Goal: Information Seeking & Learning: Learn about a topic

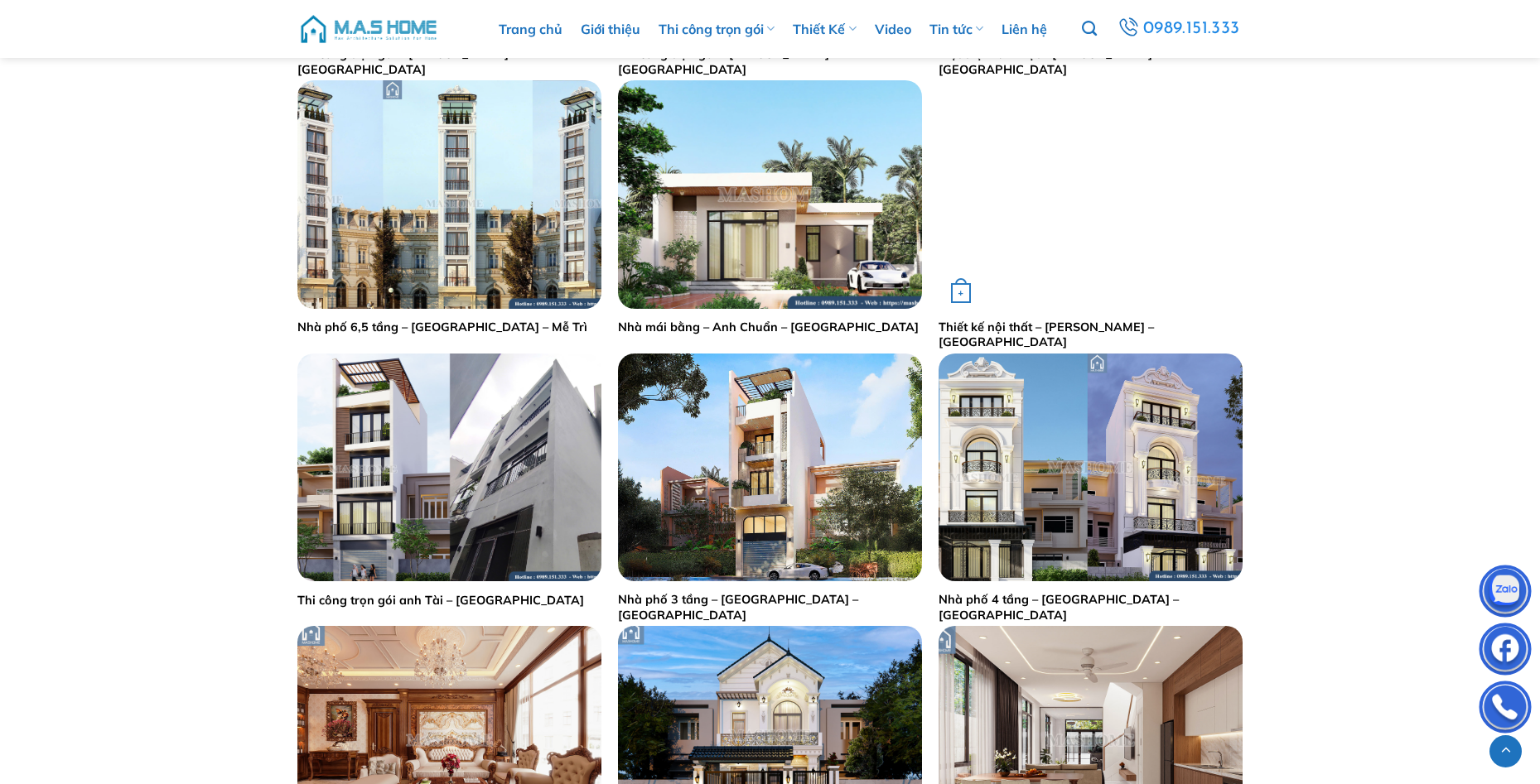
scroll to position [2345, 0]
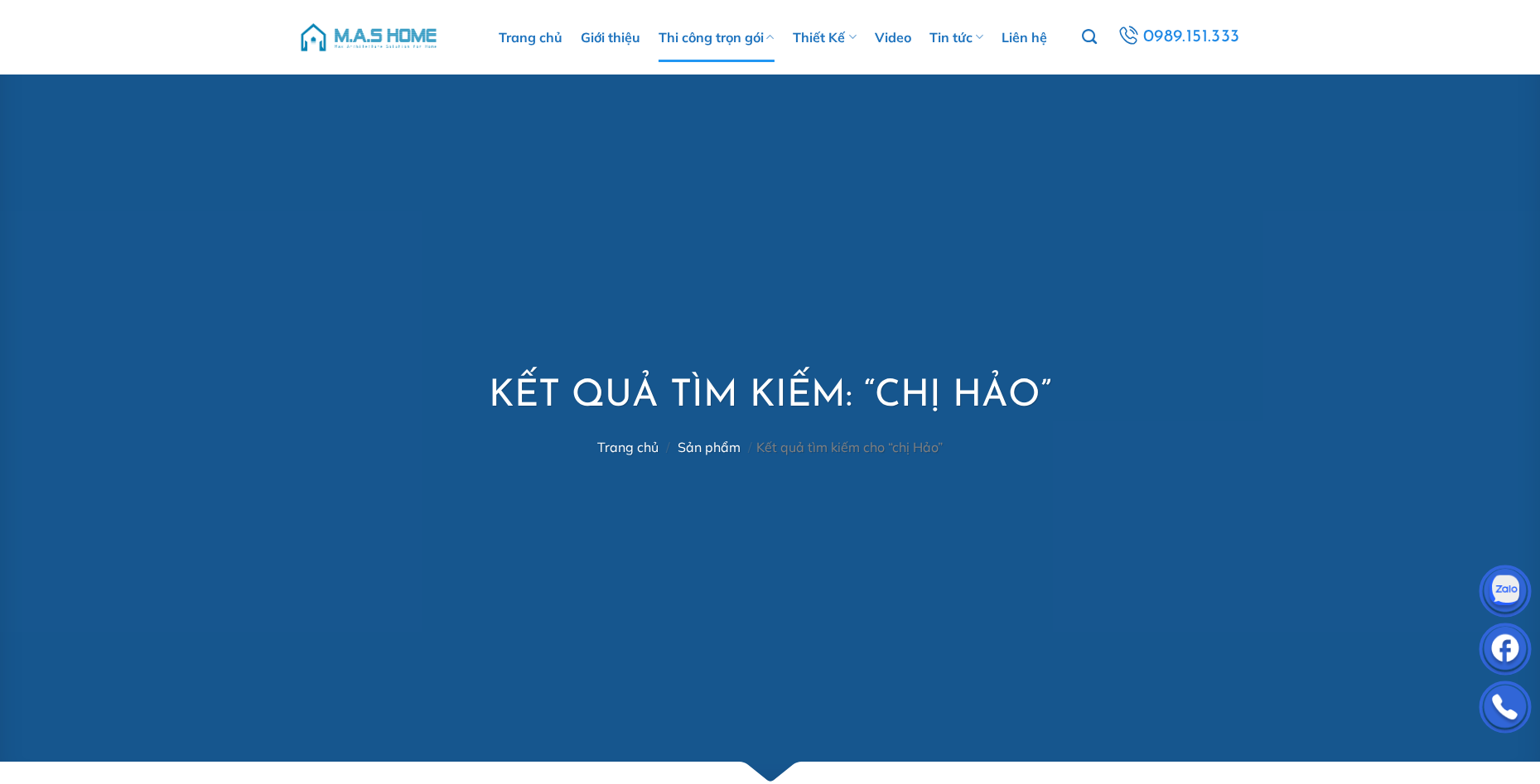
click at [683, 48] on link "Thi công trọn gói" at bounding box center [716, 37] width 116 height 50
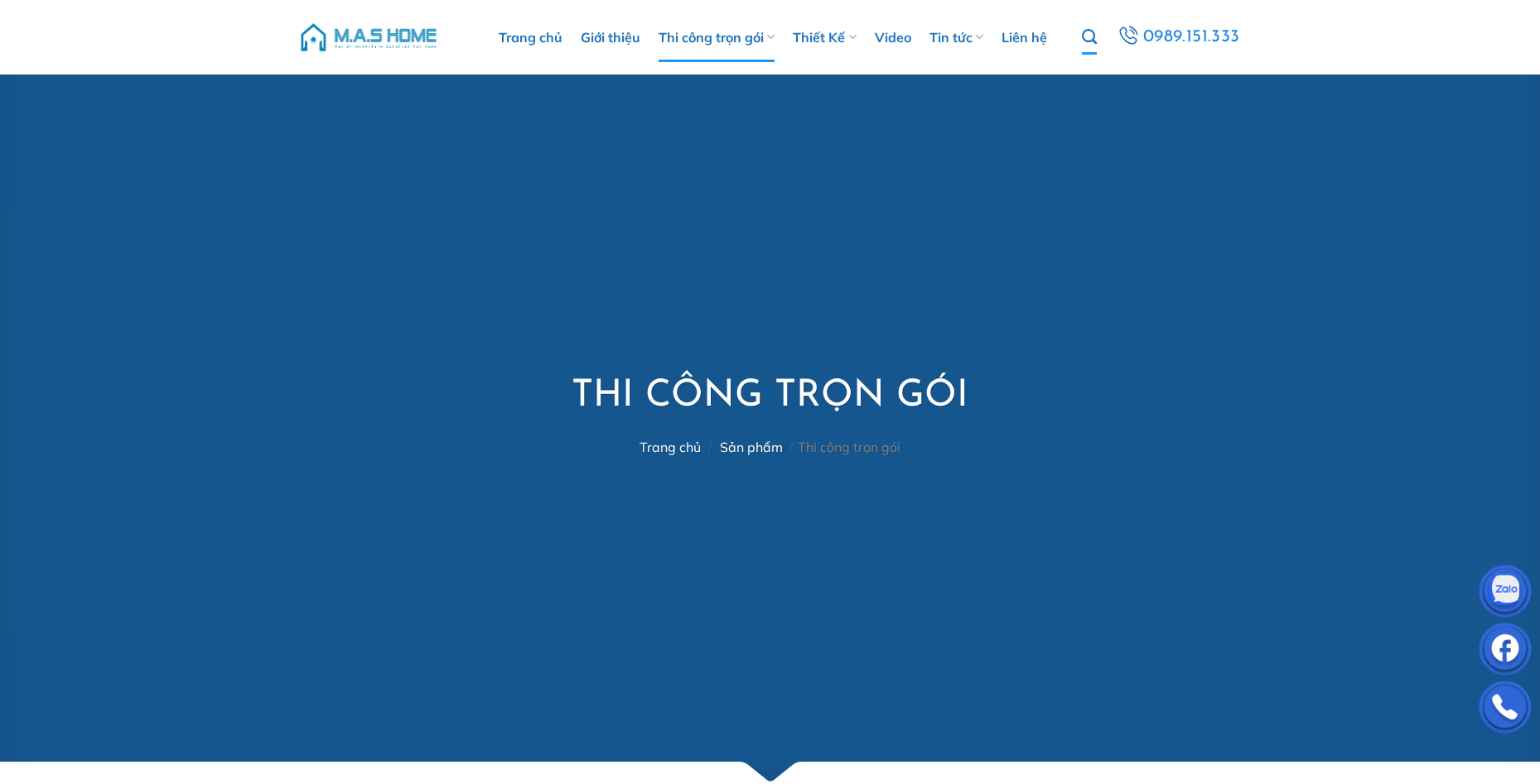
click at [1096, 35] on icon "Tìm kiếm" at bounding box center [1089, 37] width 15 height 18
click at [1092, 30] on icon "Tìm kiếm" at bounding box center [1089, 37] width 15 height 18
click at [1096, 68] on input "Tìm kiếm:" at bounding box center [1139, 72] width 182 height 32
type input "chị hảo"
click at [1231, 56] on button "Gửi" at bounding box center [1248, 72] width 33 height 32
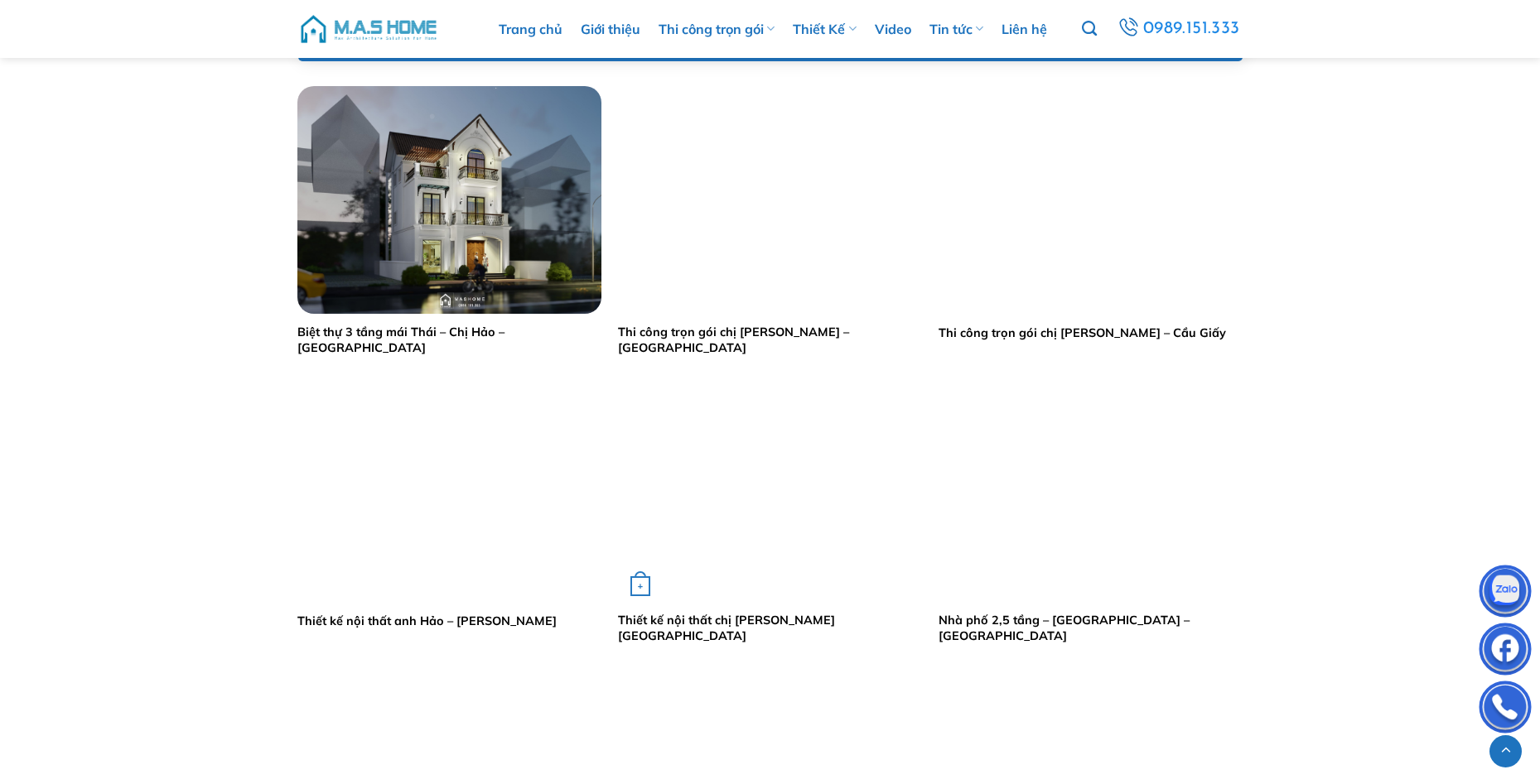
scroll to position [1159, 0]
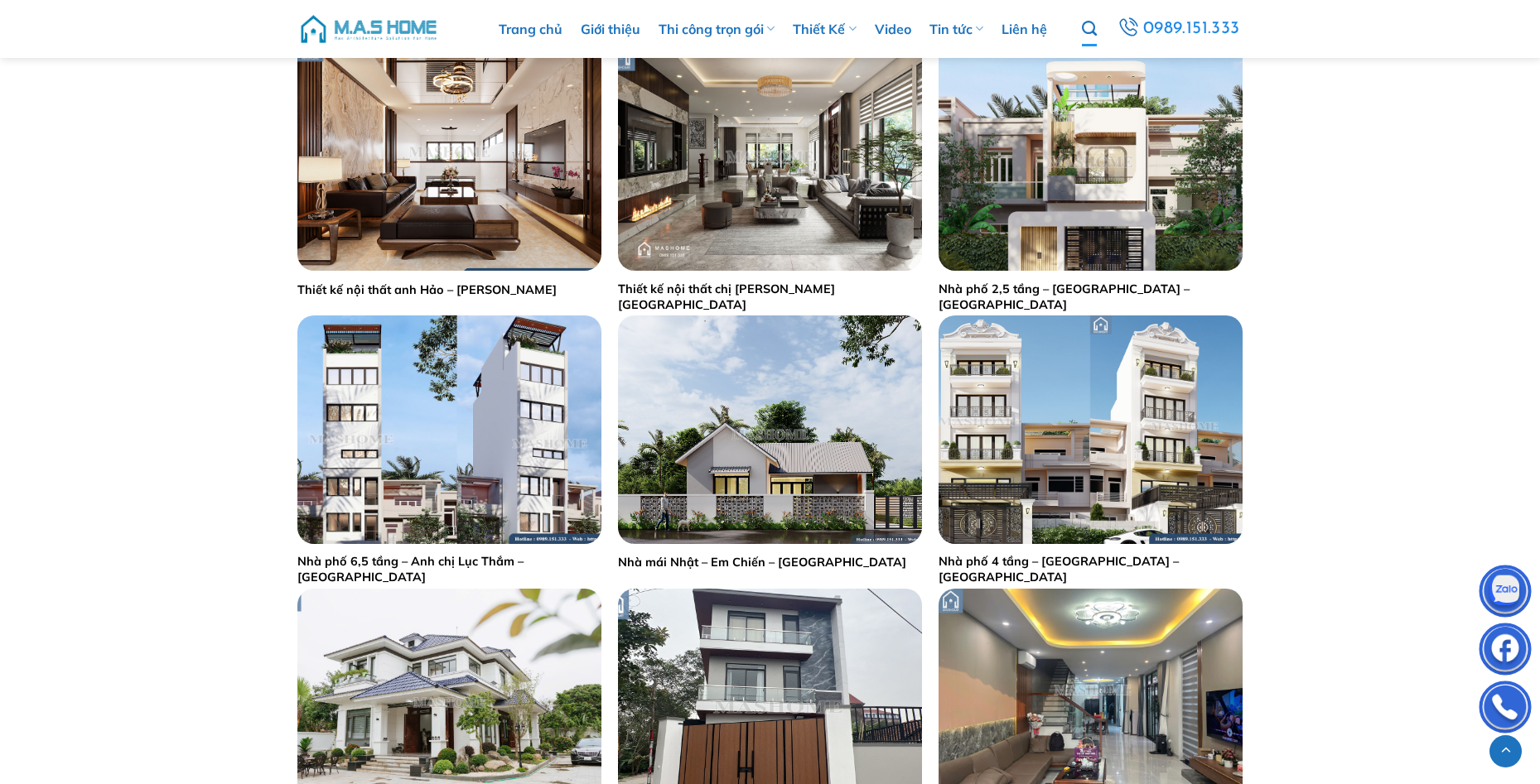
click at [1092, 22] on icon "Tìm kiếm" at bounding box center [1089, 29] width 15 height 18
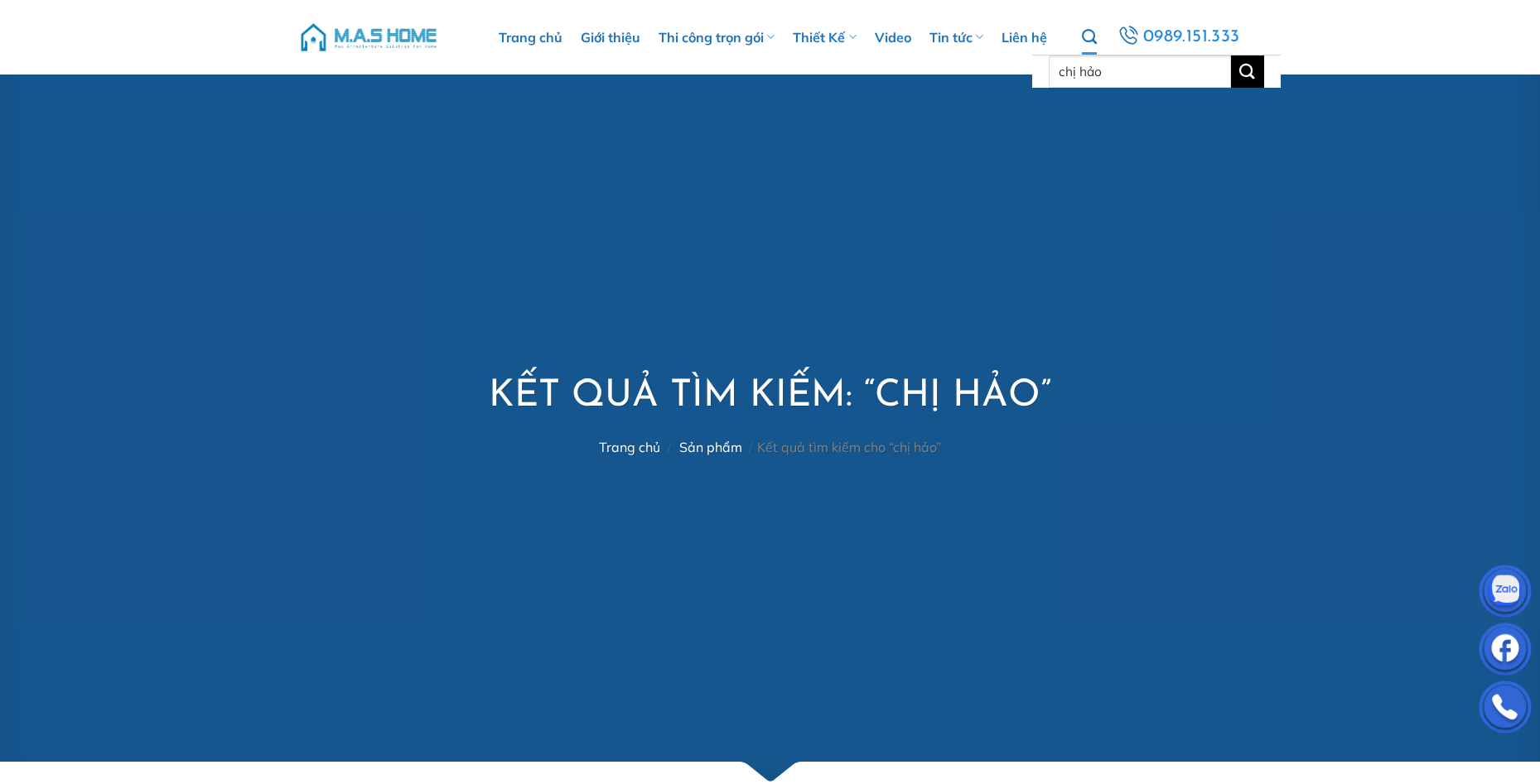
click at [1085, 42] on icon "Tìm kiếm" at bounding box center [1089, 37] width 15 height 18
drag, startPoint x: 1109, startPoint y: 76, endPoint x: 1056, endPoint y: 77, distance: 53.0
click at [1056, 77] on input "chị hảo" at bounding box center [1139, 72] width 182 height 32
type input "cải tạo"
click at [1231, 56] on button "Gửi" at bounding box center [1248, 72] width 33 height 32
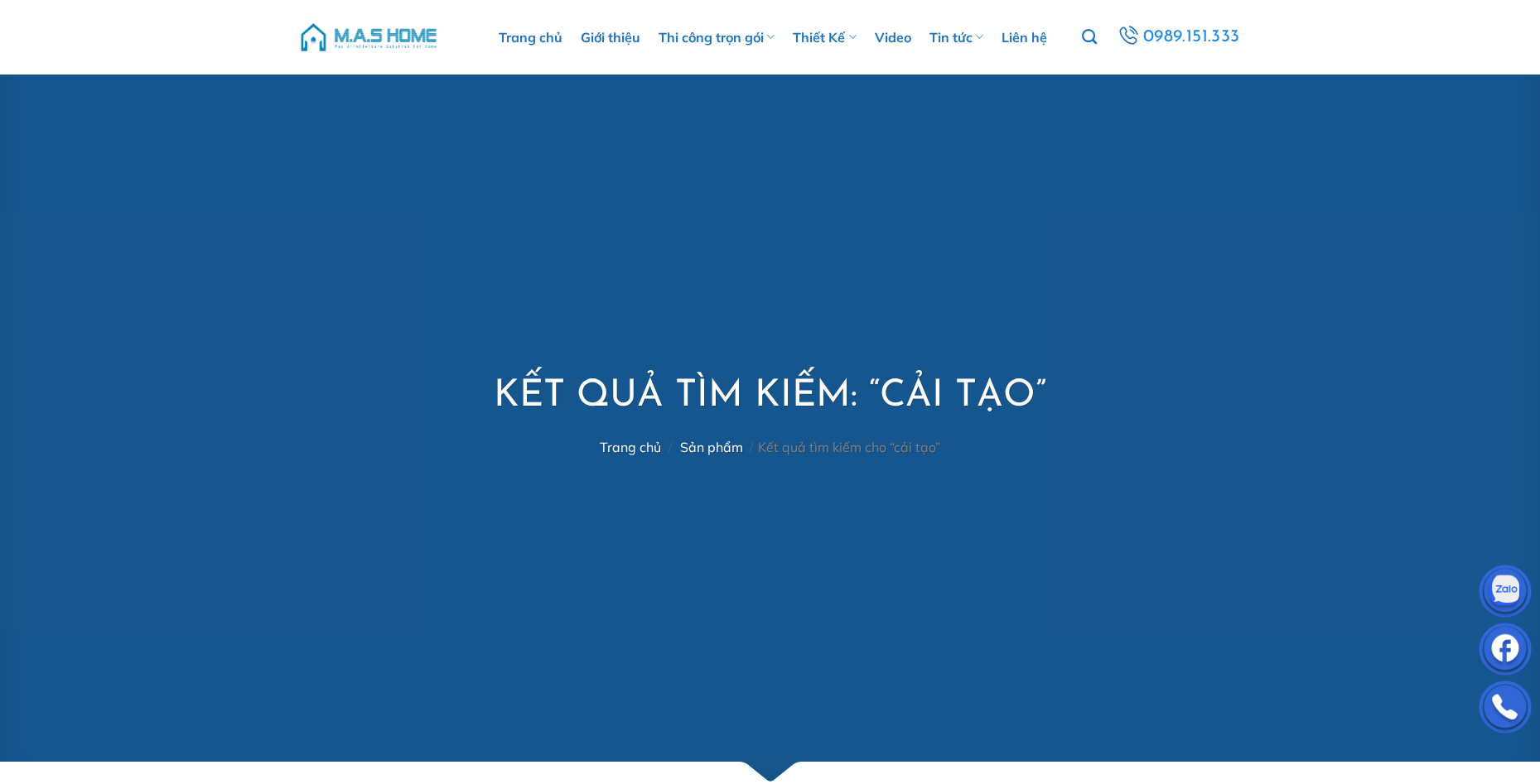
drag, startPoint x: 1118, startPoint y: 75, endPoint x: 1018, endPoint y: 74, distance: 100.0
click at [1091, 44] on icon "Tìm kiếm" at bounding box center [1089, 37] width 15 height 18
click at [1092, 37] on icon "Tìm kiếm" at bounding box center [1089, 37] width 15 height 18
drag, startPoint x: 1114, startPoint y: 79, endPoint x: 1020, endPoint y: 77, distance: 94.0
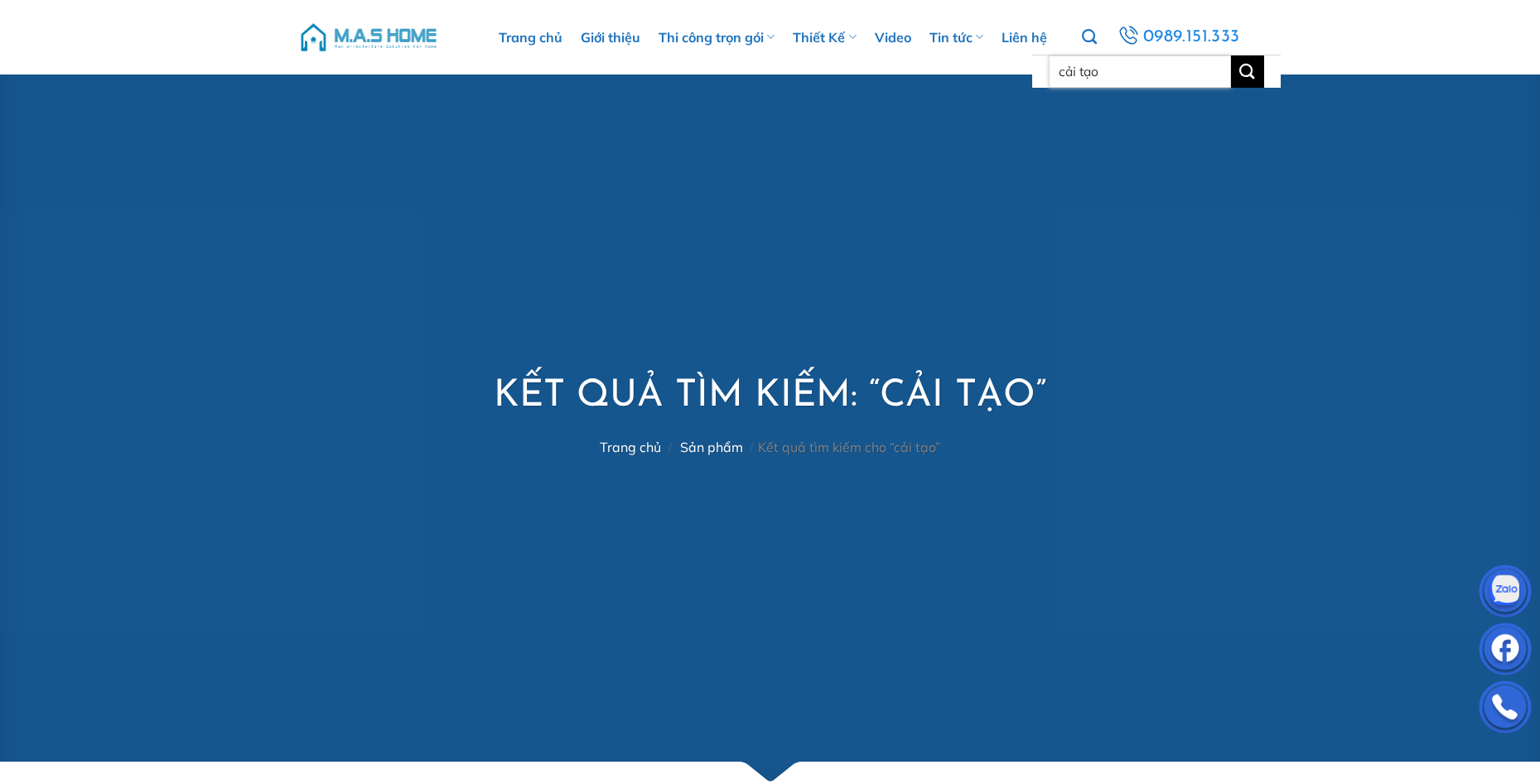
drag, startPoint x: 1108, startPoint y: 67, endPoint x: 1061, endPoint y: 70, distance: 47.1
click at [1061, 70] on input "cải tạo" at bounding box center [1139, 72] width 182 height 32
type input "vinhome"
click at [1231, 56] on button "Gửi" at bounding box center [1248, 72] width 33 height 32
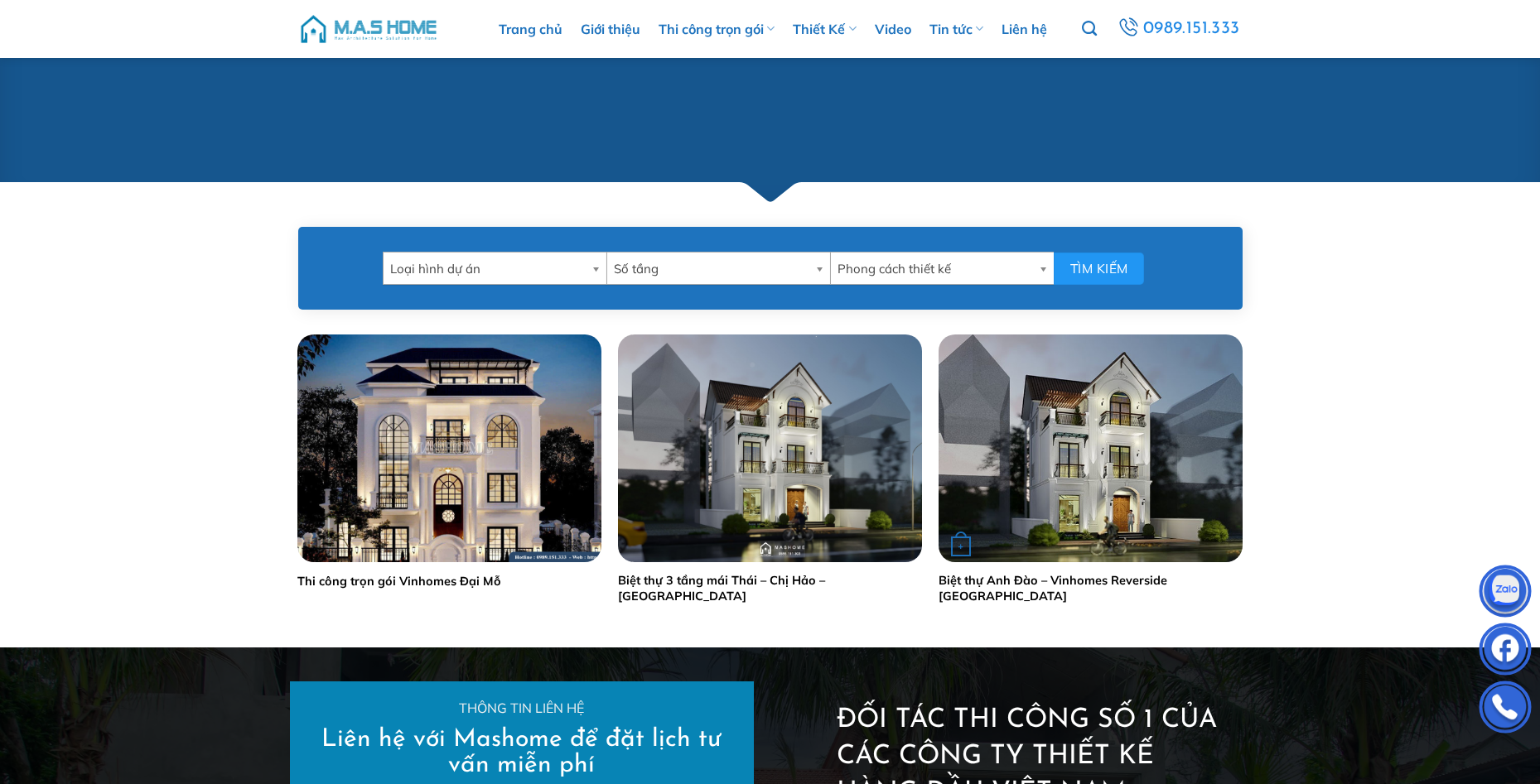
click at [1164, 496] on div "+" at bounding box center [1090, 448] width 304 height 227
click at [1124, 524] on img "Biệt thự Anh Đào – Vinhomes Reverside Long Biên" at bounding box center [1090, 448] width 304 height 227
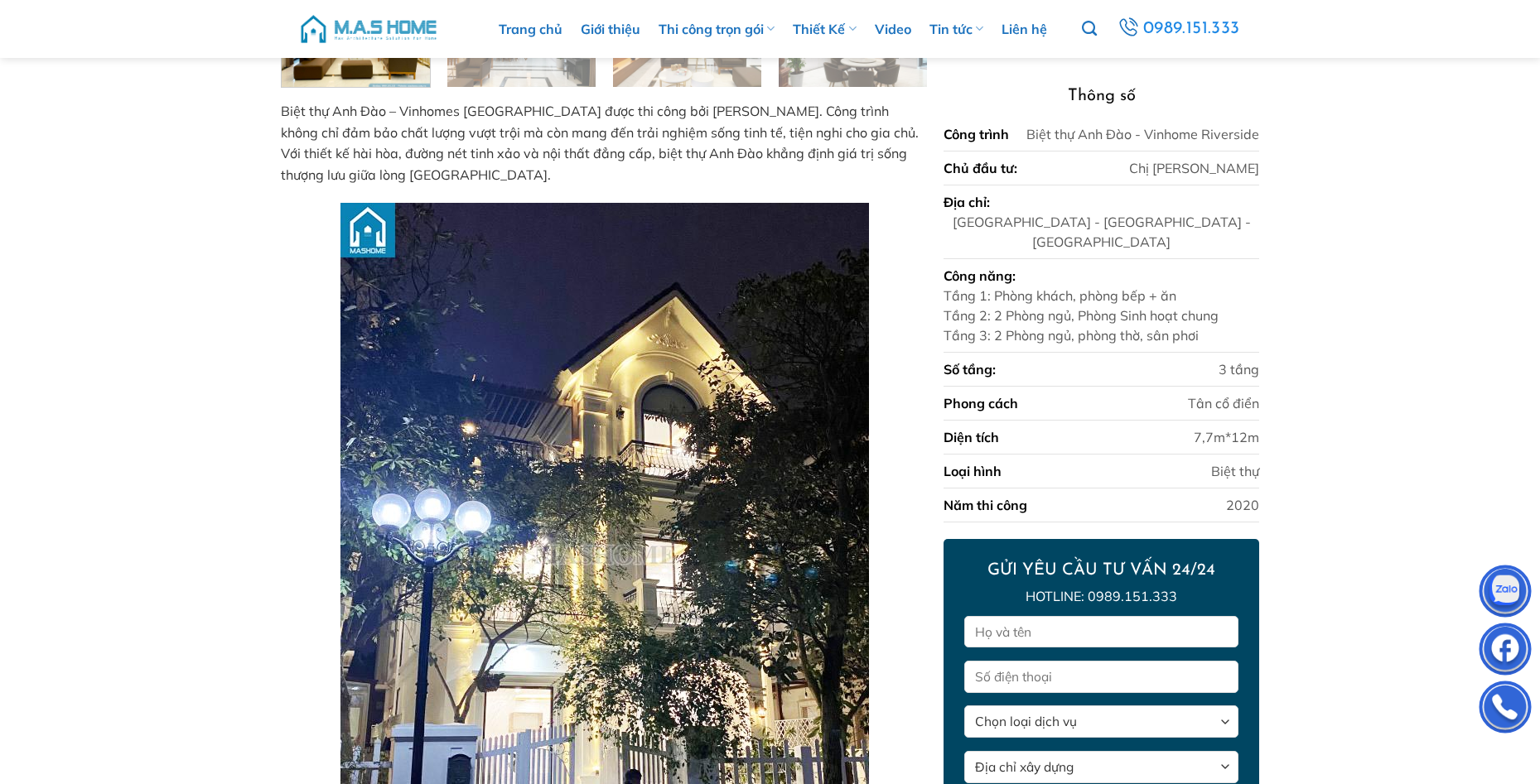
scroll to position [716, 0]
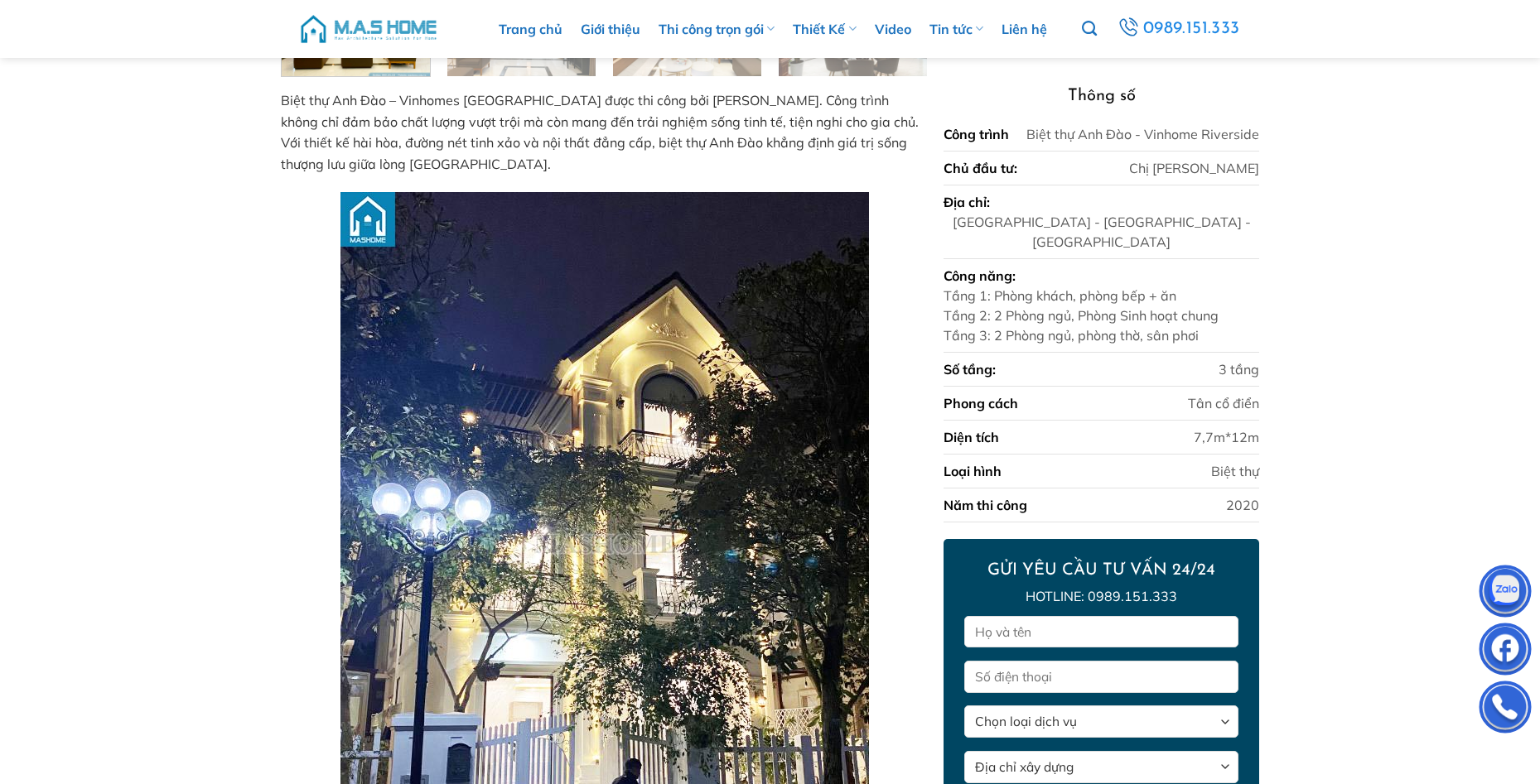
drag, startPoint x: 0, startPoint y: 555, endPoint x: 496, endPoint y: 547, distance: 496.1
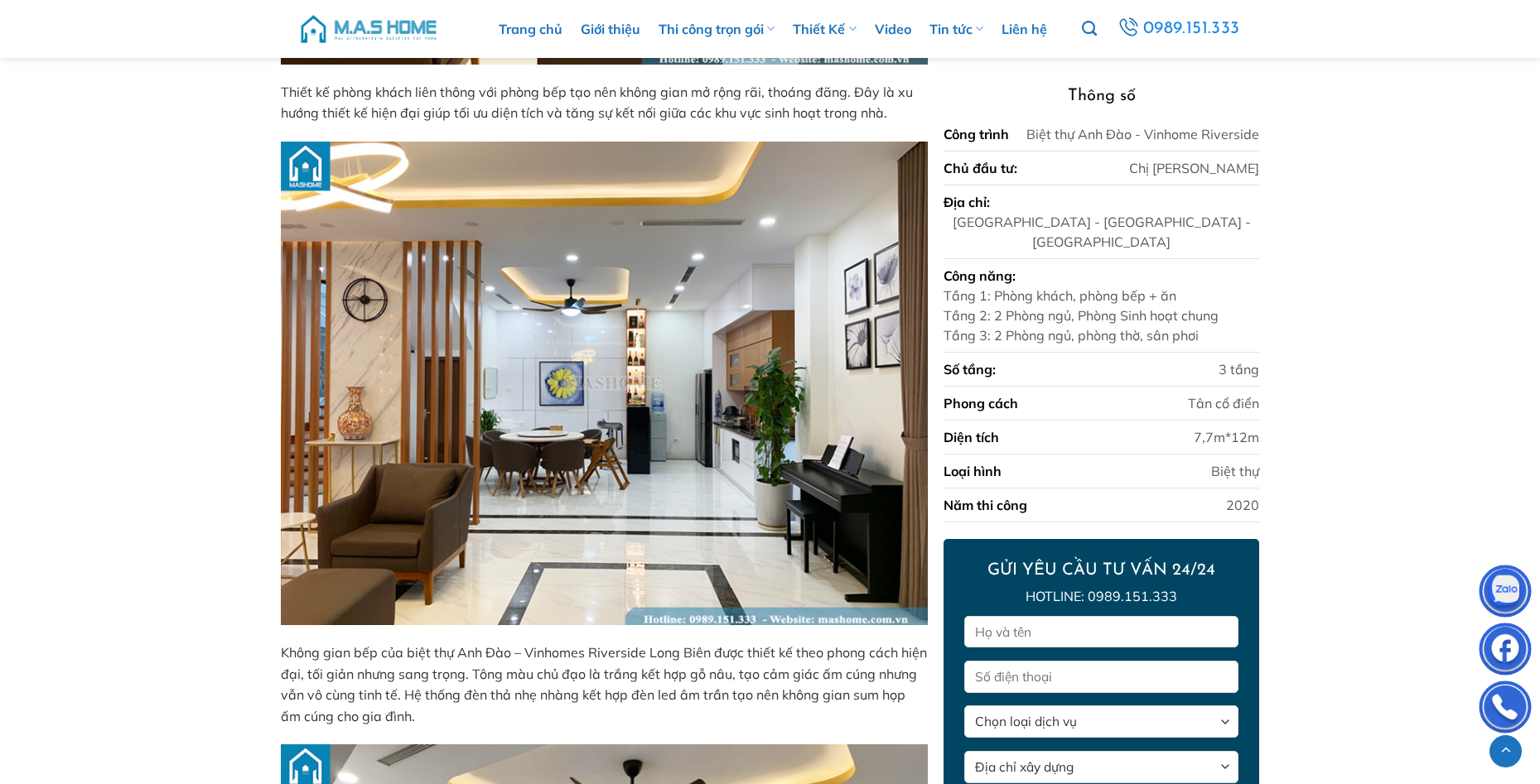
scroll to position [5684, 0]
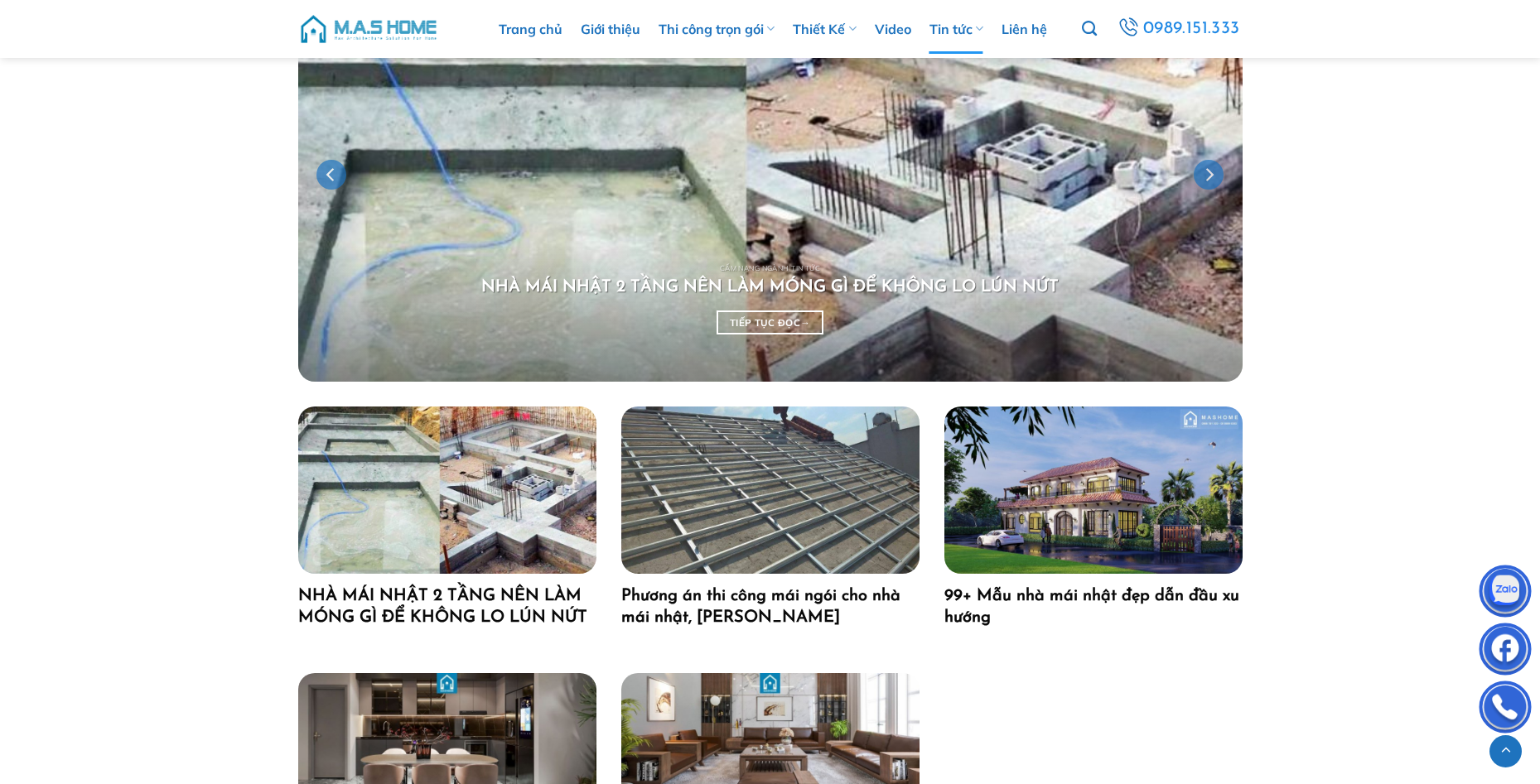
scroll to position [994, 0]
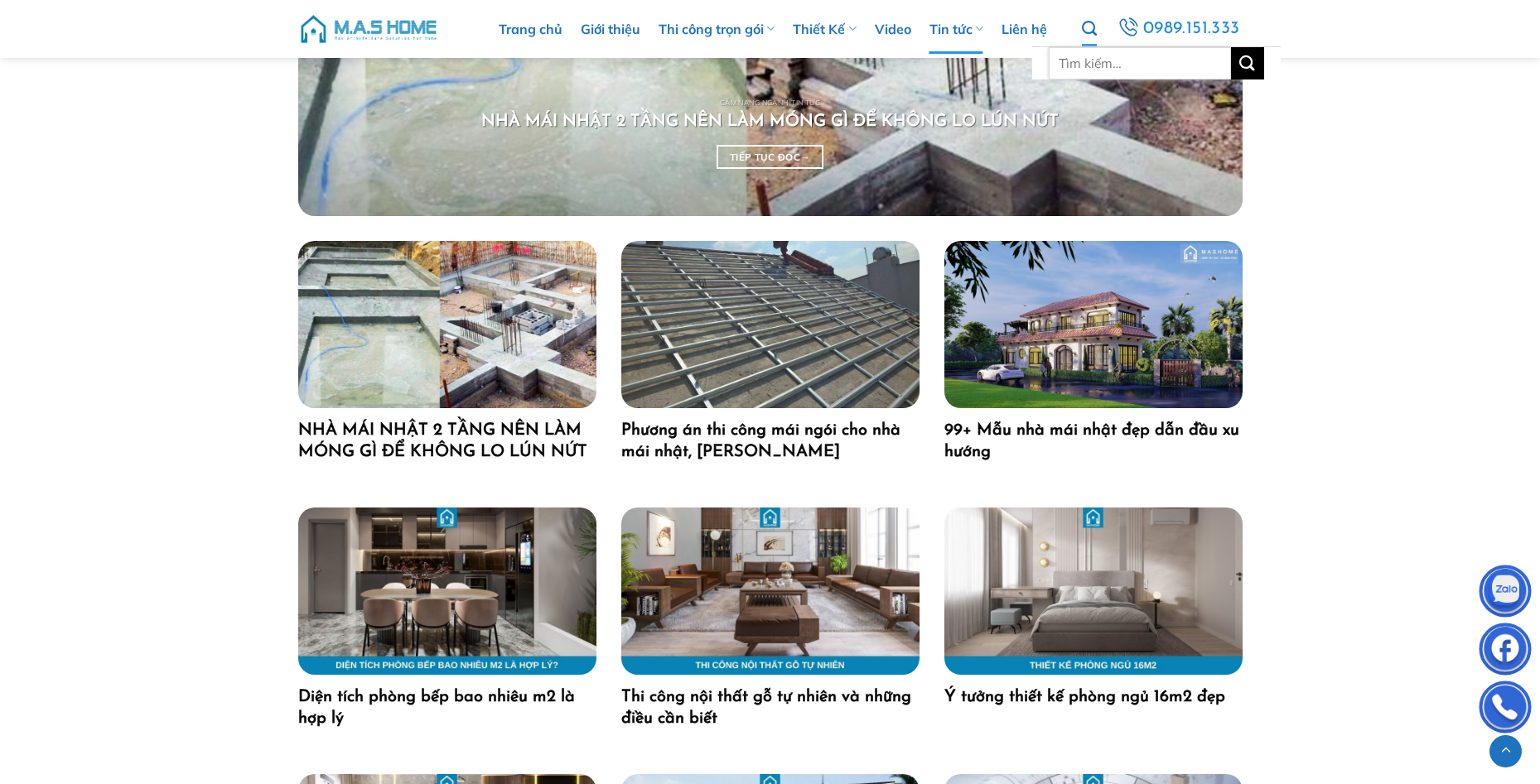
click at [1102, 57] on input "Tìm kiếm:" at bounding box center [1139, 63] width 182 height 32
type input "chị Hảo"
click at [1231, 47] on button "Gửi" at bounding box center [1248, 63] width 33 height 32
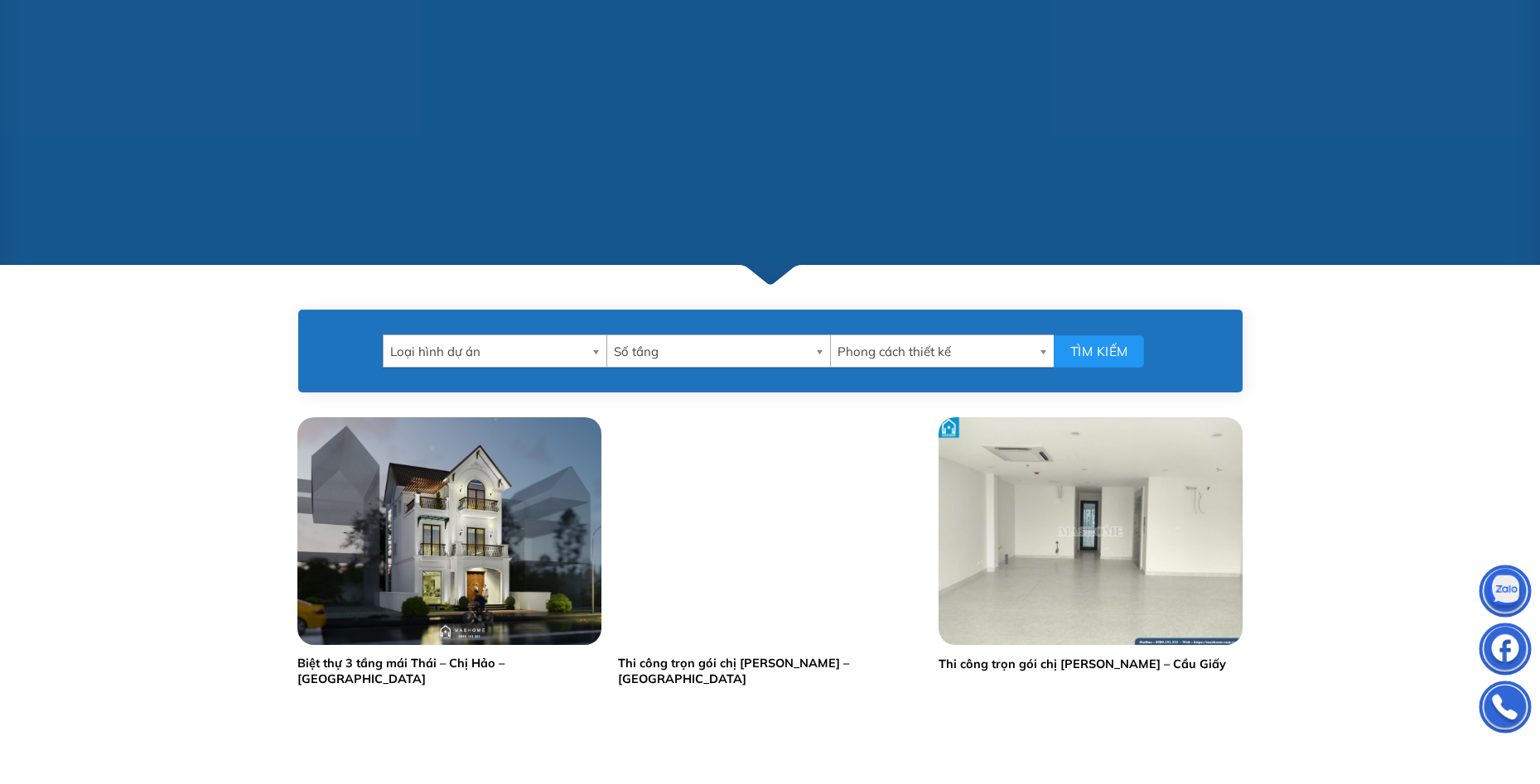
scroll to position [580, 0]
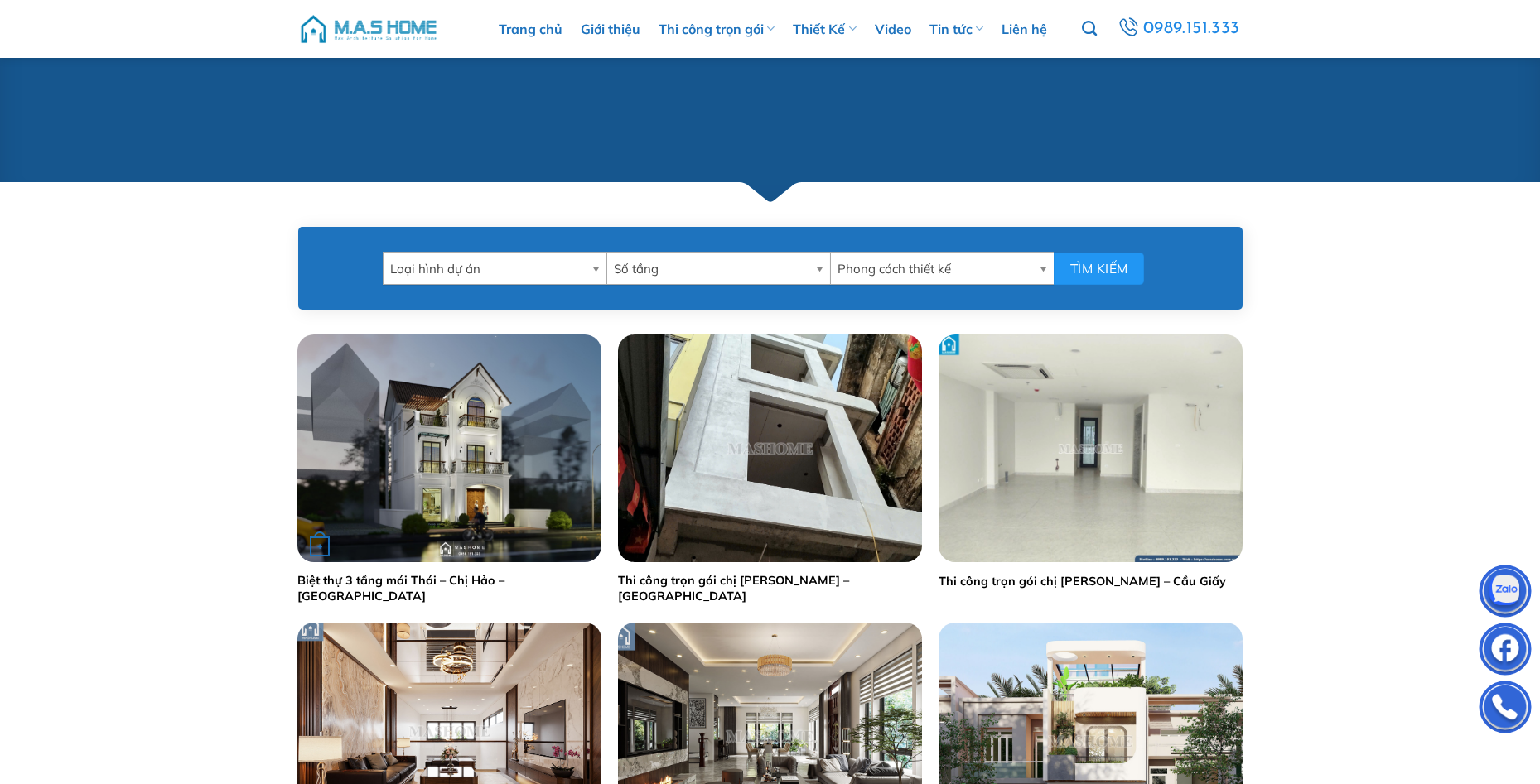
click at [501, 495] on img "Biệt thự 3 tầng mái Thái - Chị Hảo - Vinhomes Riverside" at bounding box center [449, 448] width 304 height 227
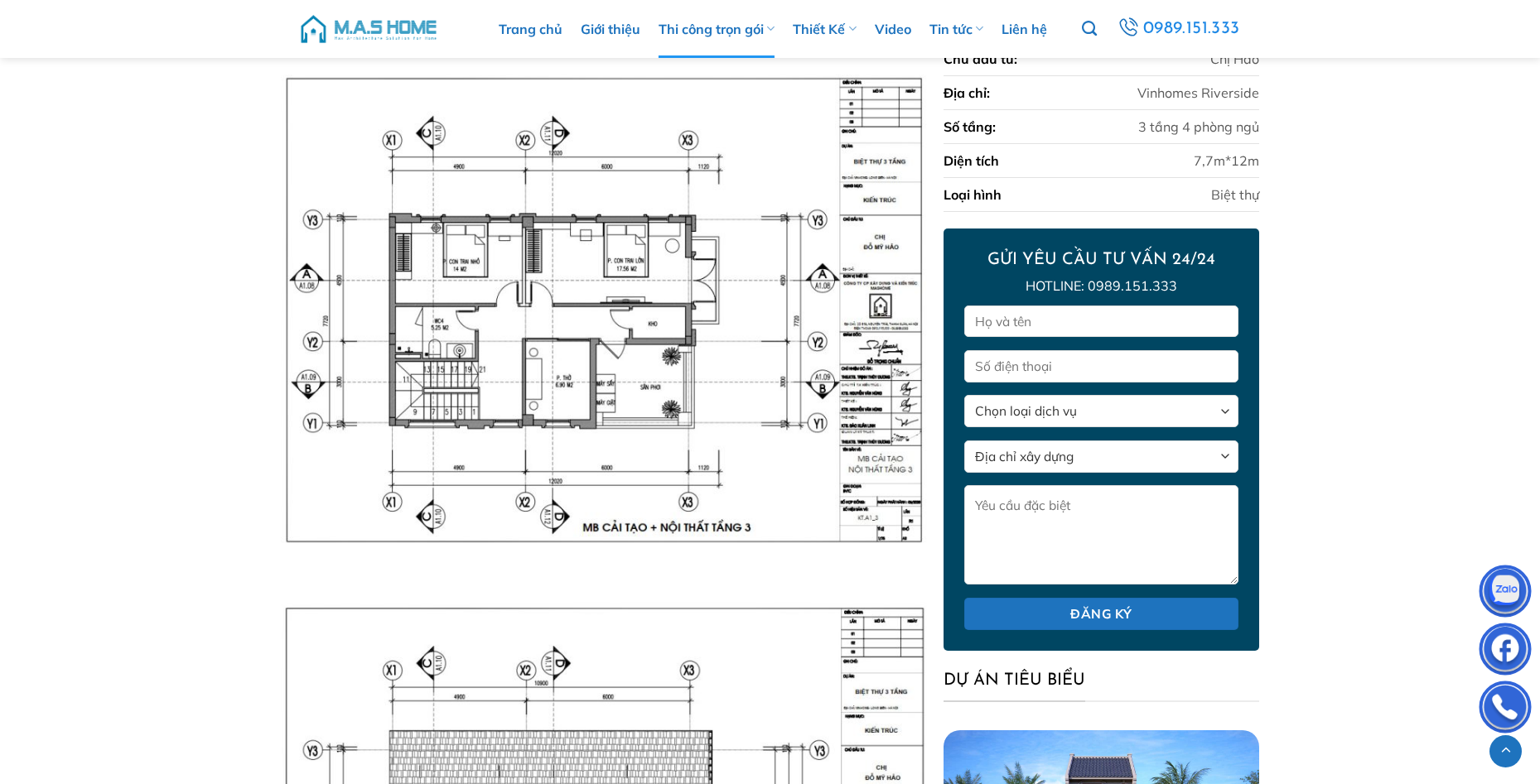
scroll to position [9115, 0]
